Goal: Task Accomplishment & Management: Manage account settings

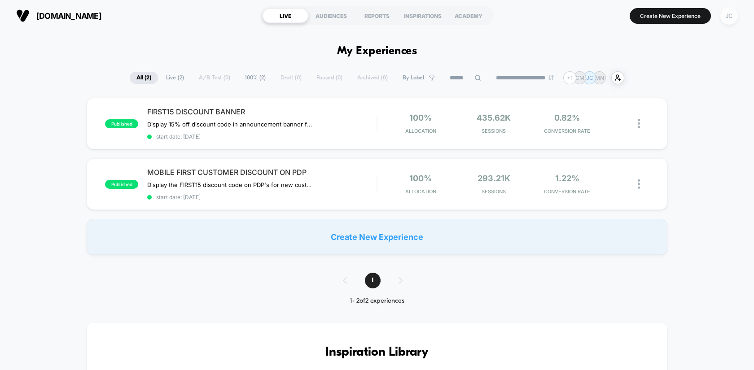
click at [725, 21] on div "JC" at bounding box center [728, 15] width 17 height 17
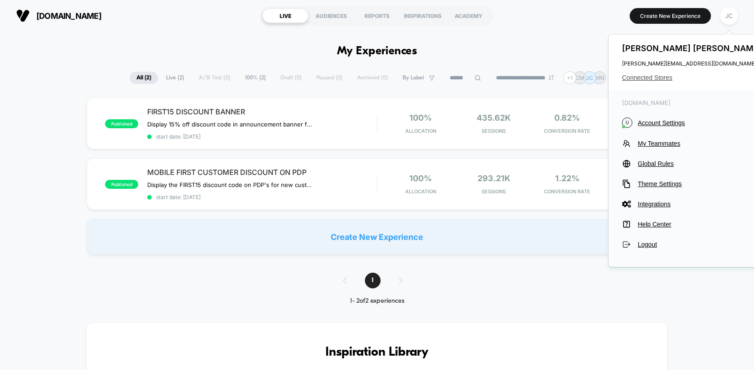
click at [651, 75] on span "Connected Stores" at bounding box center [693, 77] width 142 height 7
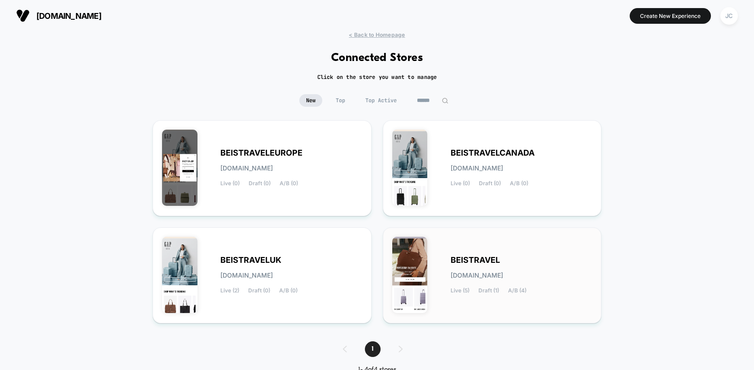
click at [465, 242] on div "BEISTRAVEL [DOMAIN_NAME] Live (5) Draft (1) A/B (4)" at bounding box center [492, 275] width 200 height 77
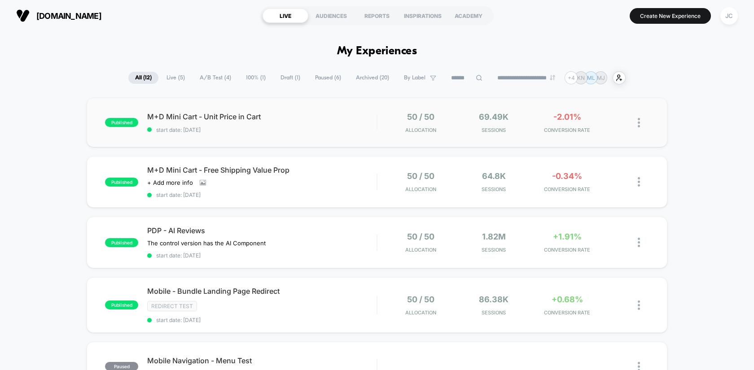
click at [296, 107] on div "published M+D Mini Cart - Unit Price in Cart start date: [DATE] 50 / 50 Allocat…" at bounding box center [377, 122] width 581 height 49
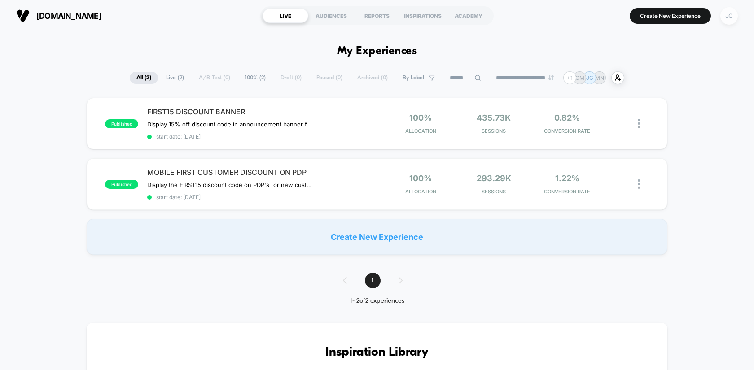
click at [721, 15] on div "JC" at bounding box center [728, 15] width 17 height 17
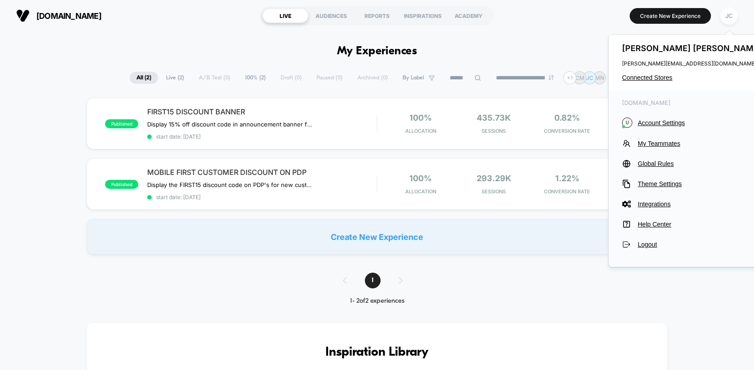
click at [657, 84] on div "Julie Chalker julie@beachhousegrp.com Connected Stores" at bounding box center [692, 63] width 169 height 56
click at [657, 79] on span "Connected Stores" at bounding box center [693, 77] width 142 height 7
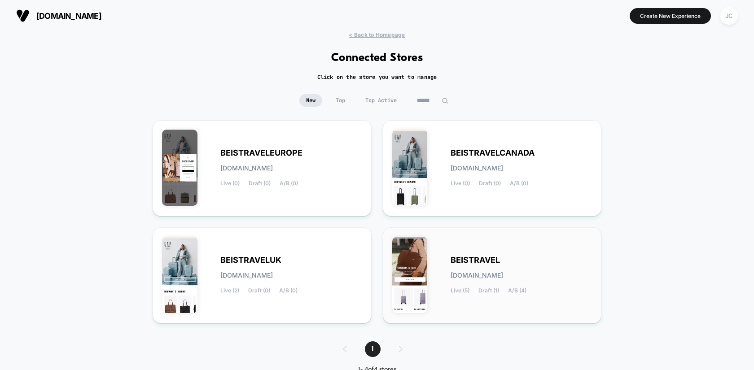
click at [452, 298] on div "BEISTRAVEL [DOMAIN_NAME] Live (5) Draft (1) A/B (4)" at bounding box center [492, 275] width 200 height 77
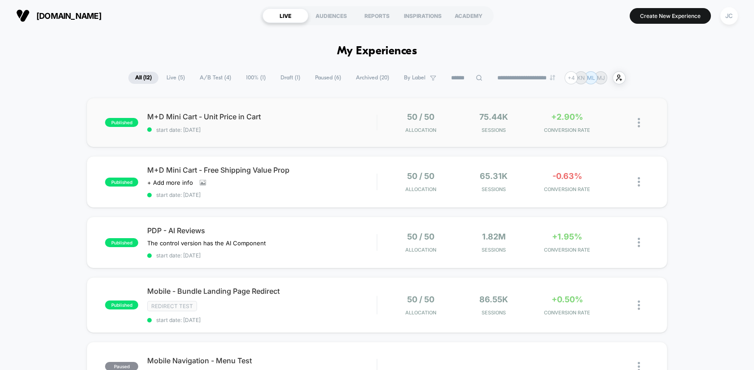
click at [328, 136] on div "published M+D Mini Cart - Unit Price in Cart start date: 8/25/2025 50 / 50 Allo…" at bounding box center [377, 122] width 581 height 49
